Goal: Check status: Check status

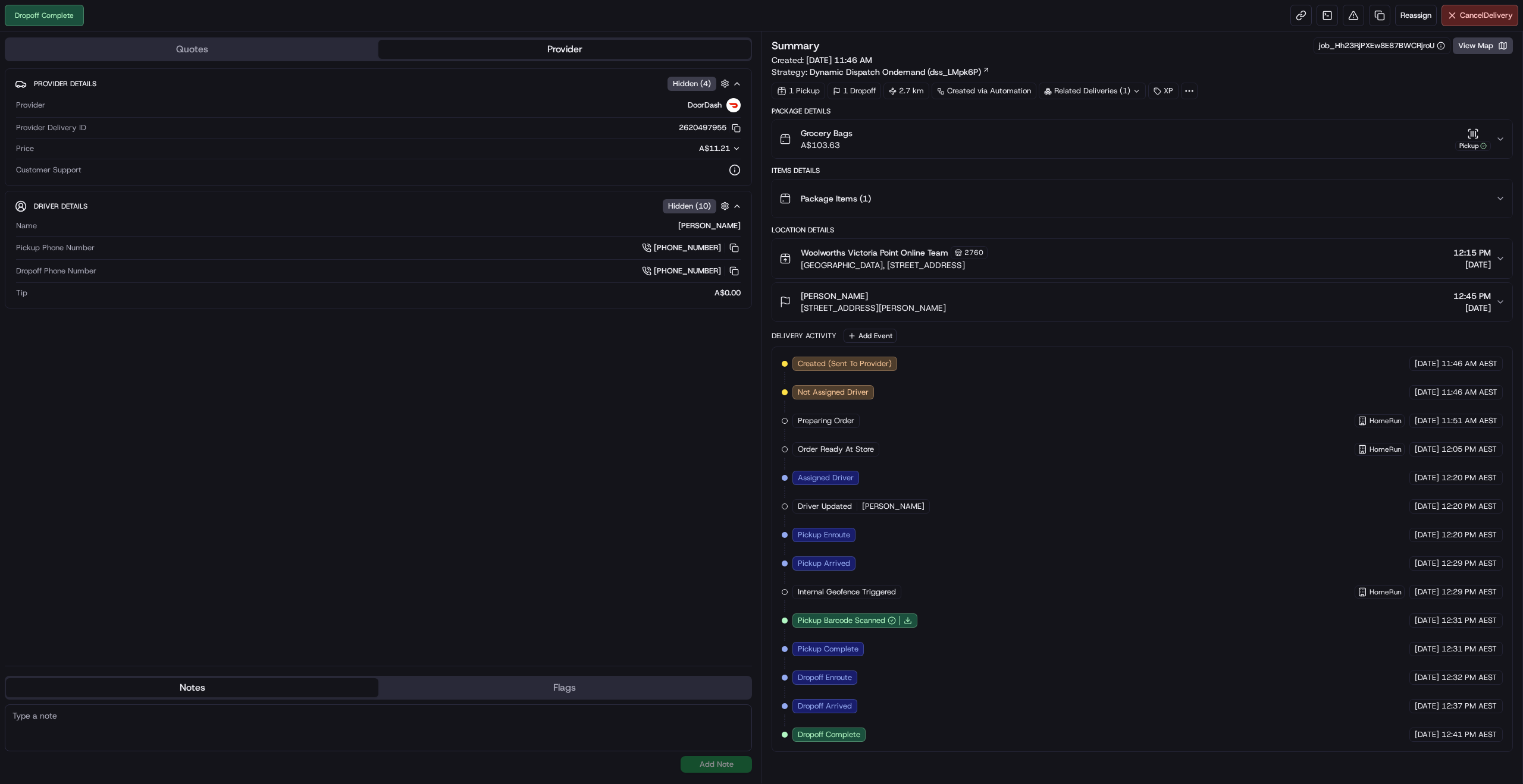
click at [1496, 143] on icon "button" at bounding box center [1500, 139] width 10 height 10
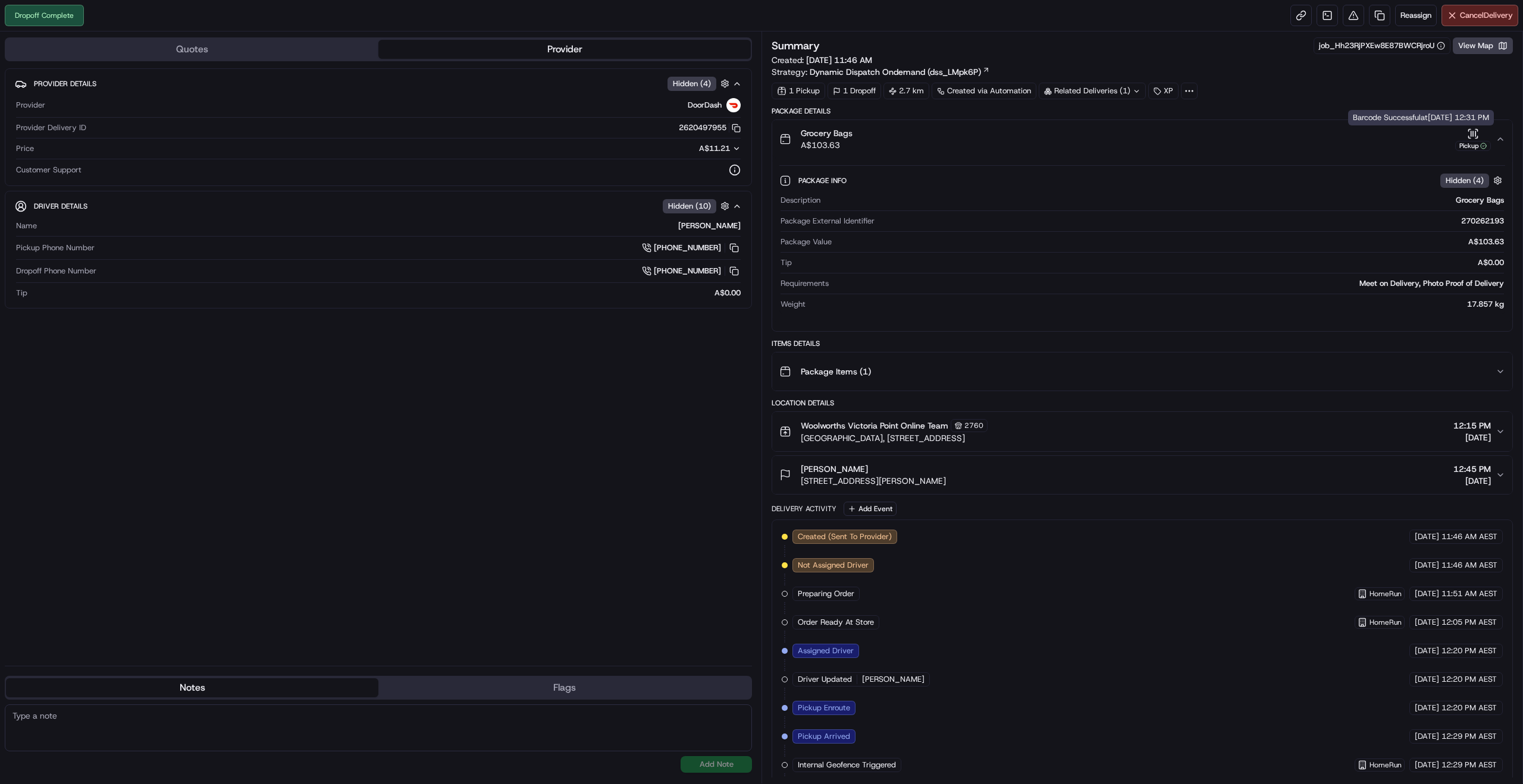
click at [1473, 136] on icon "button" at bounding box center [1473, 133] width 12 height 12
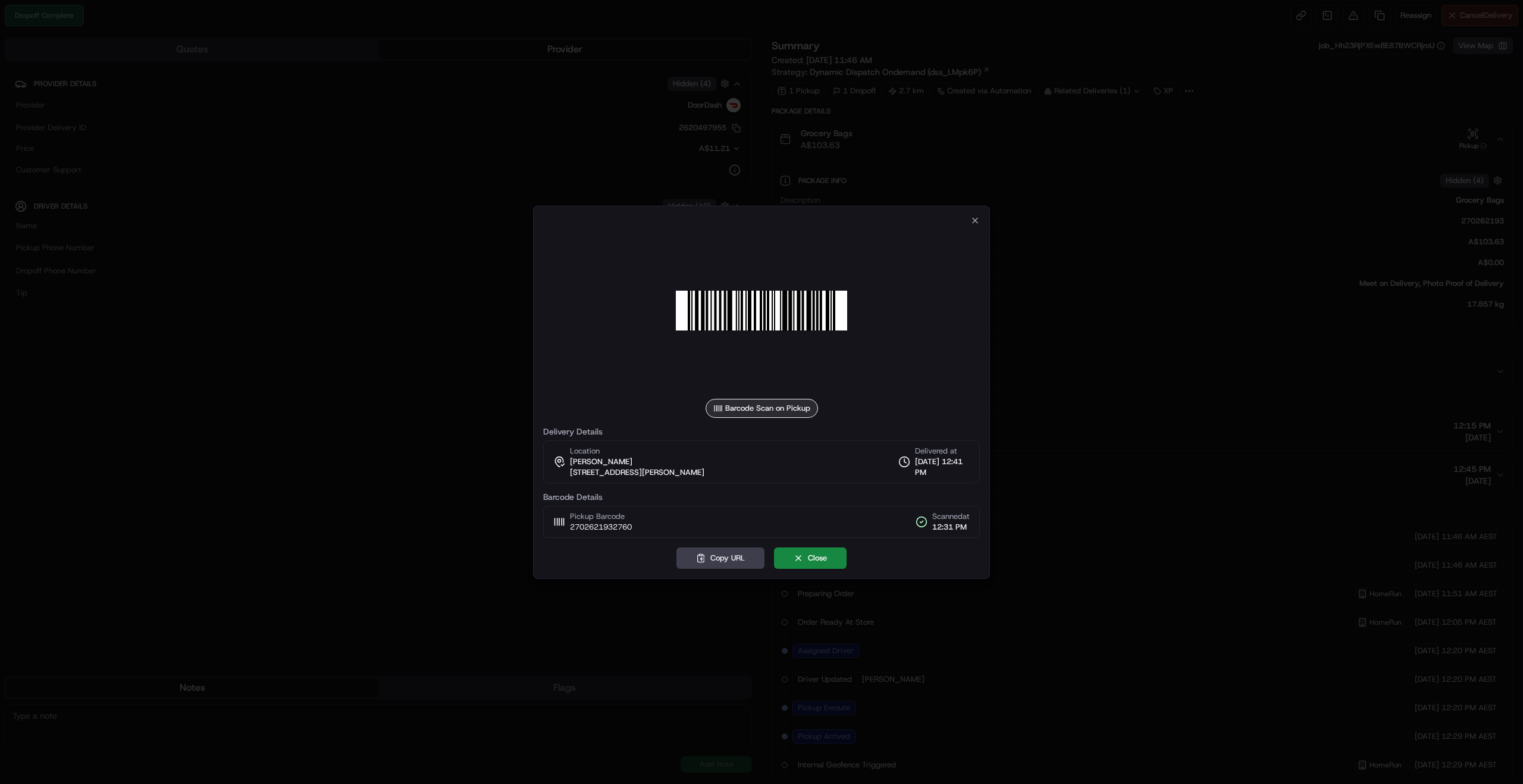
click at [969, 225] on div at bounding box center [762, 311] width 437 height 171
click at [971, 225] on icon "button" at bounding box center [975, 220] width 10 height 10
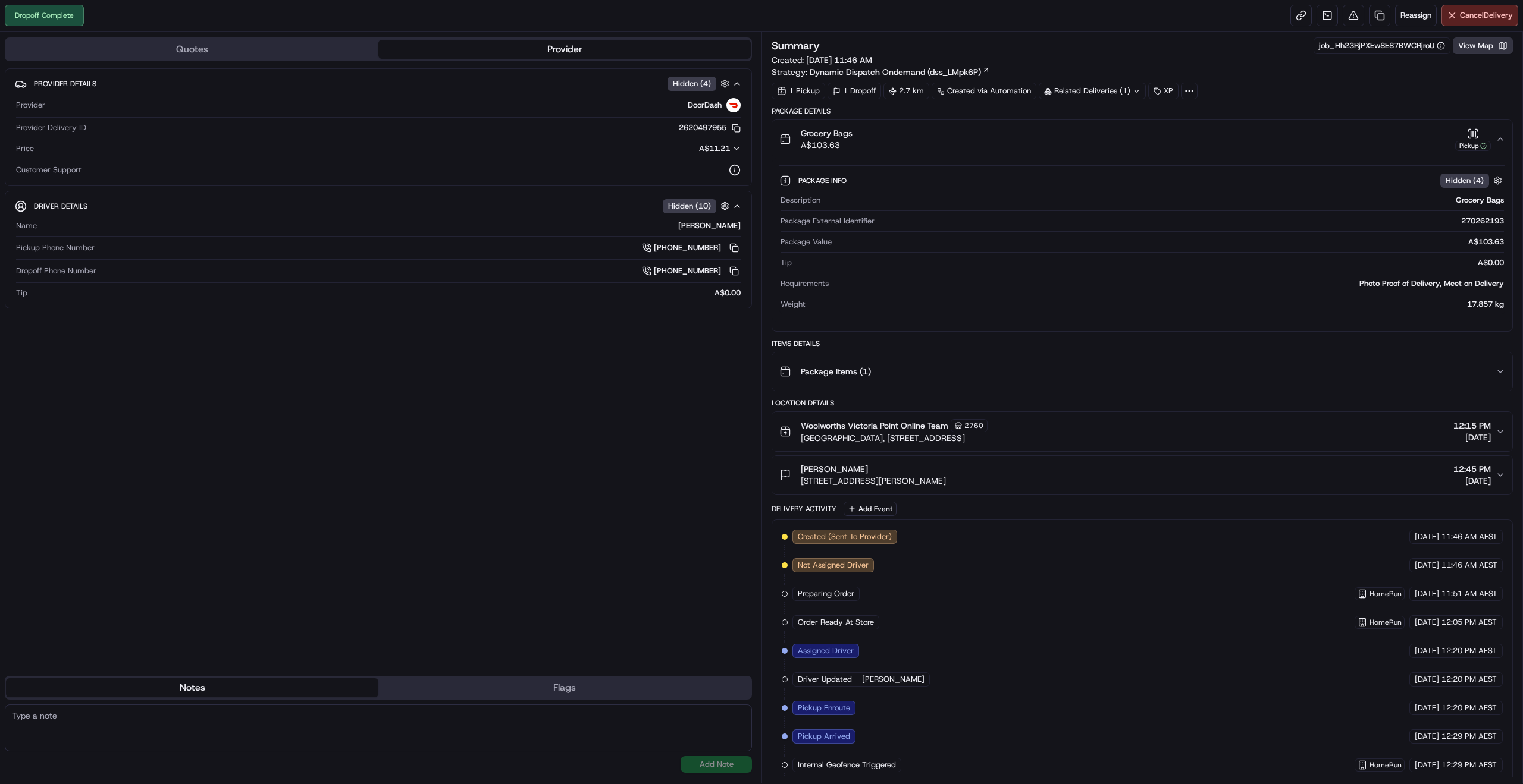
click at [1480, 40] on button "View Map" at bounding box center [1482, 46] width 60 height 17
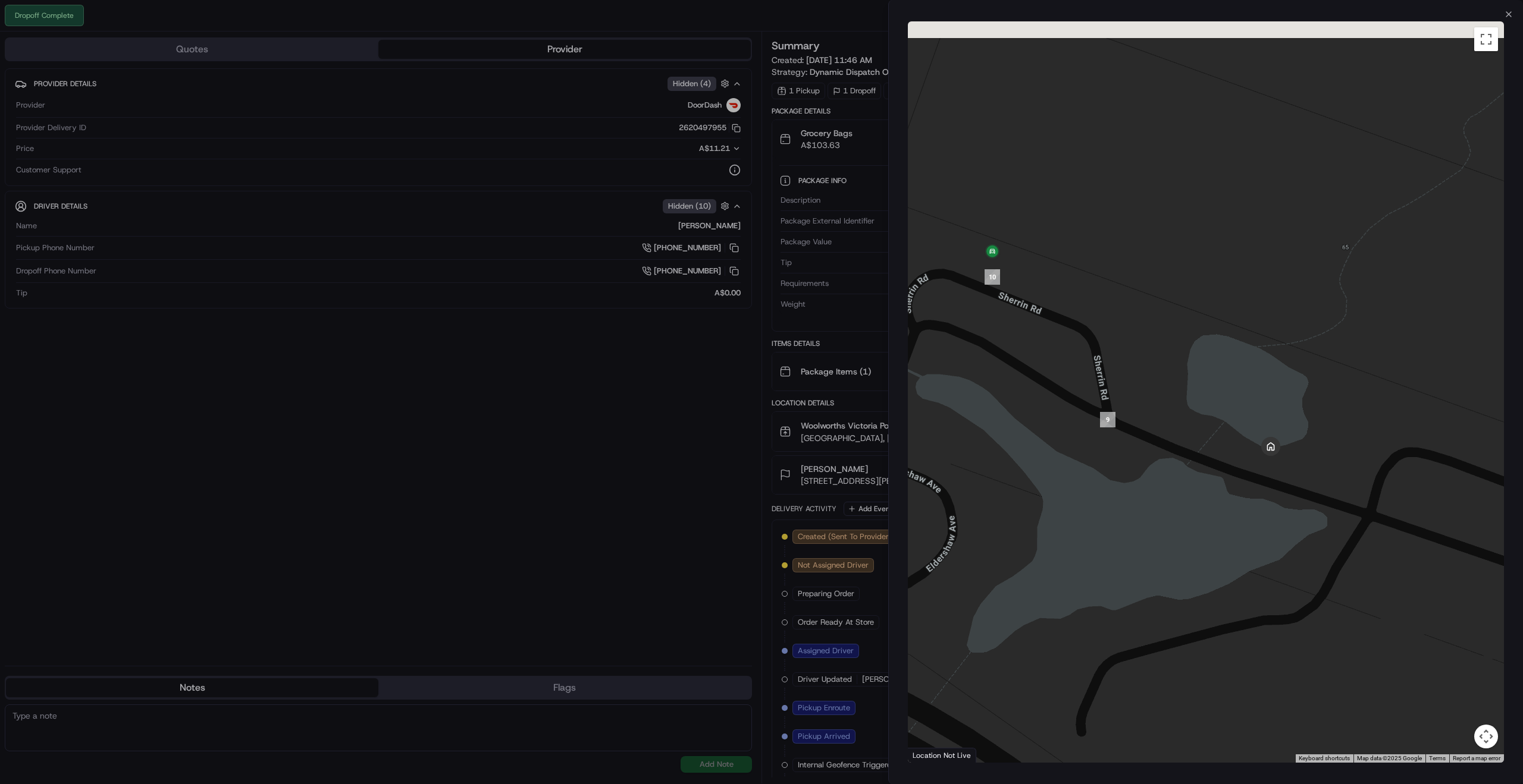
drag, startPoint x: 1097, startPoint y: 475, endPoint x: 1207, endPoint y: 515, distance: 117.0
click at [1207, 515] on div at bounding box center [1206, 392] width 596 height 741
